Goal: Information Seeking & Learning: Learn about a topic

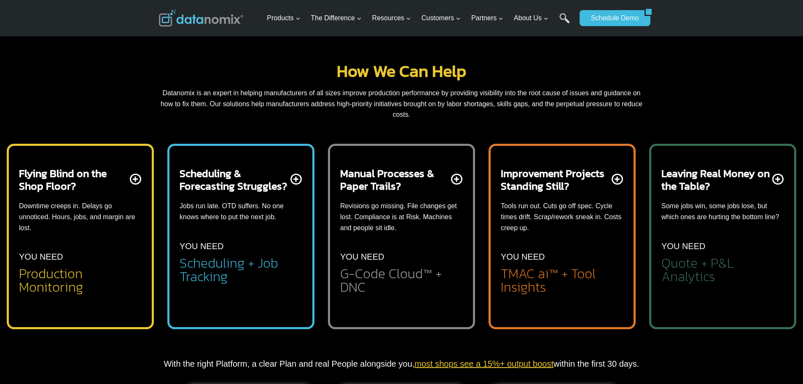
scroll to position [341, 0]
click at [135, 176] on div "Flying Blind on the Shop Floor? Downtime creeps in. Delays go unnoticed. Hours,…" at bounding box center [80, 230] width 123 height 127
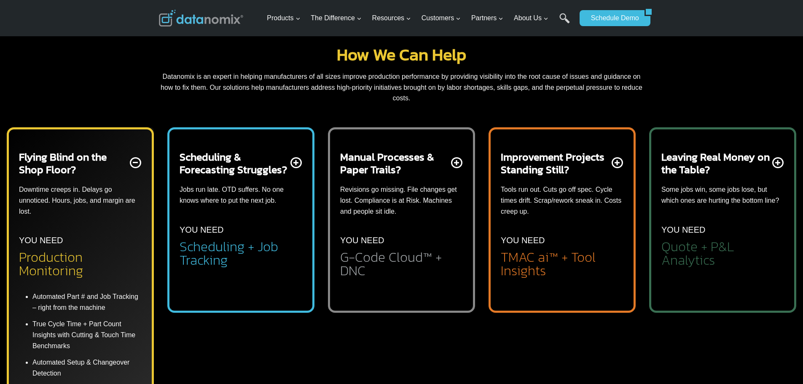
scroll to position [359, 0]
click at [299, 157] on div "Scheduling & Forecasting Struggles? Jobs run late. OTD suffers. No one knows wh…" at bounding box center [240, 208] width 123 height 116
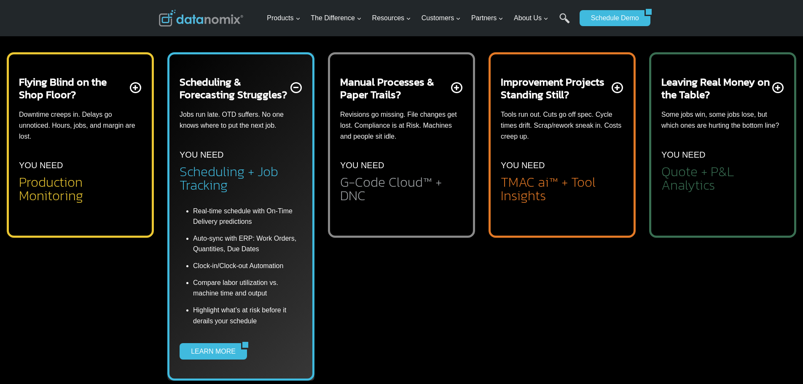
scroll to position [435, 0]
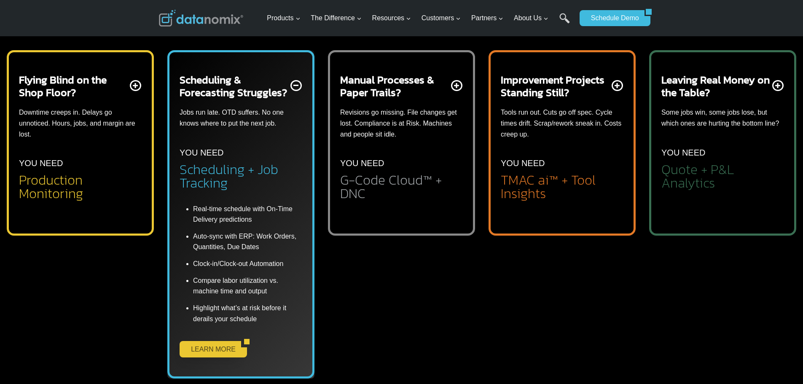
click at [218, 346] on link "LEARN MORE" at bounding box center [210, 349] width 62 height 16
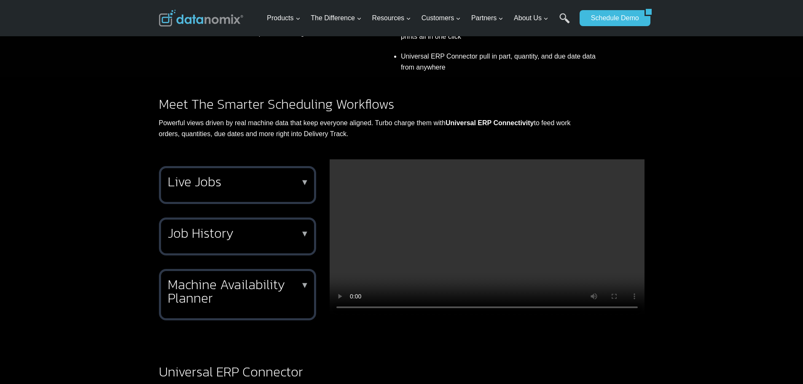
scroll to position [535, 0]
click at [293, 187] on h2 "Live Jobs" at bounding box center [236, 180] width 136 height 13
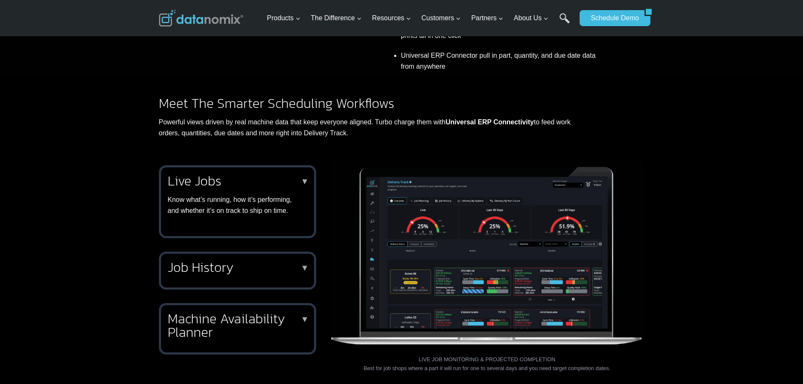
click at [291, 271] on h2 "Job History" at bounding box center [236, 266] width 136 height 13
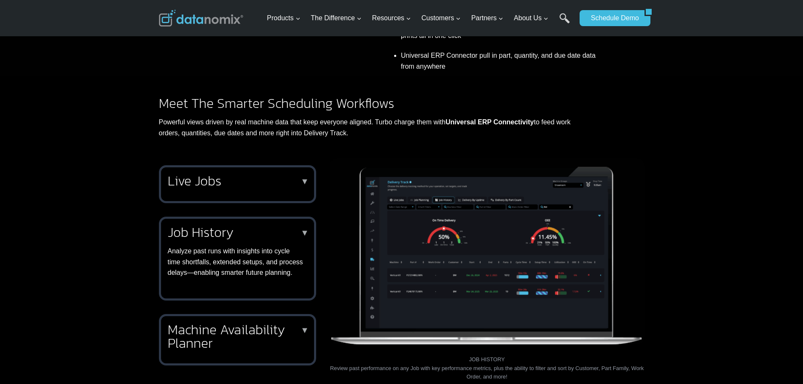
click at [291, 341] on h2 "Machine Availability Planner" at bounding box center [236, 336] width 136 height 27
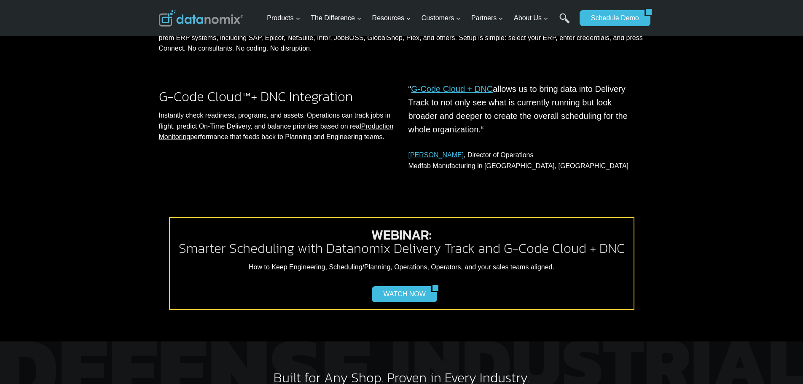
scroll to position [957, 0]
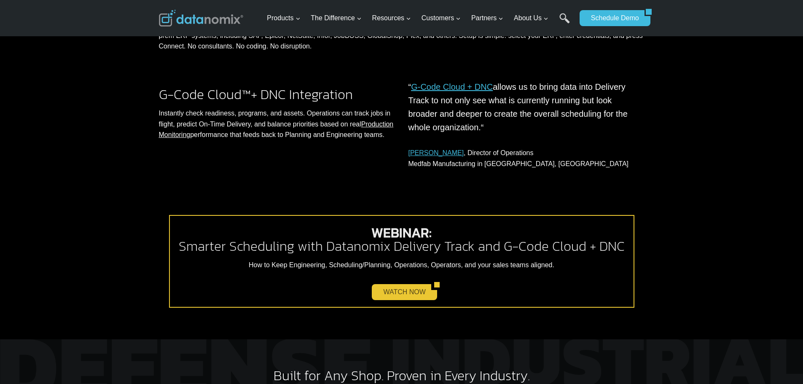
click at [402, 291] on link "WATCH NOW" at bounding box center [401, 292] width 59 height 16
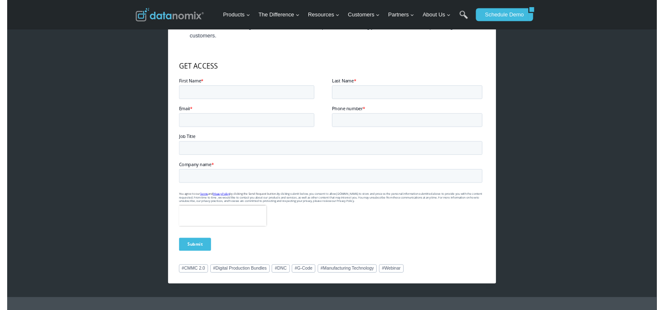
scroll to position [514, 0]
